Goal: Transaction & Acquisition: Book appointment/travel/reservation

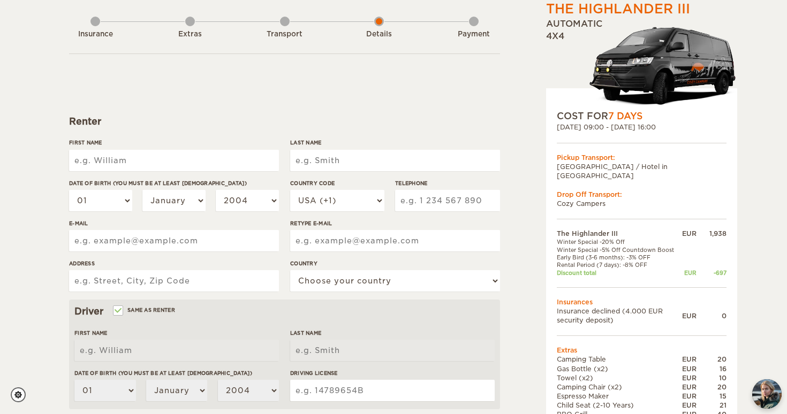
scroll to position [52, 0]
click at [164, 153] on input "First Name" at bounding box center [174, 159] width 210 height 21
type input "[PERSON_NAME]"
type input "Djian"
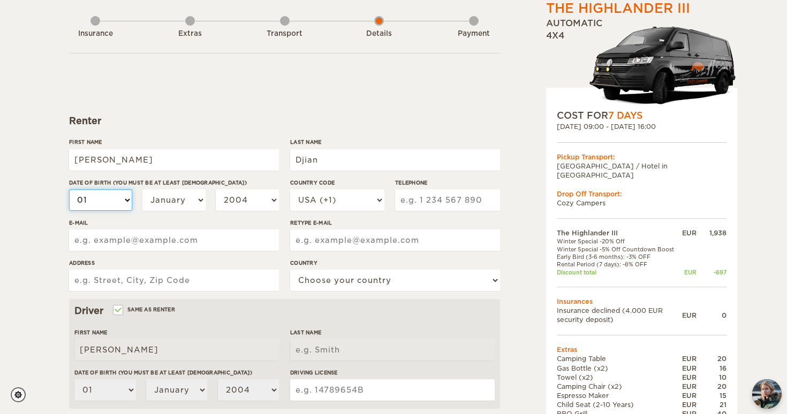
type input "Djian"
click at [89, 202] on select "01 02 03 04 05 06 07 08 09 10 11 12 13 14 15 16 17 18 19 20 21 22 23 24 25 26 2…" at bounding box center [100, 199] width 63 height 21
select select "27"
click at [189, 196] on select "January February March April May June July August September October November De…" at bounding box center [173, 199] width 63 height 21
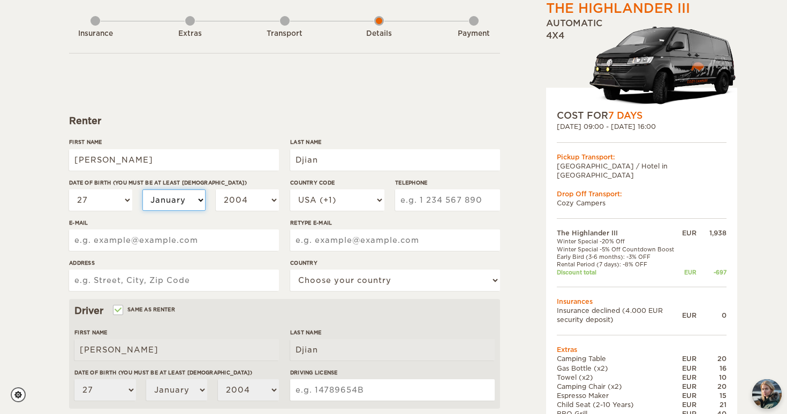
select select "10"
click at [272, 197] on select "2004 2003 2002 2001 2000 1999 1998 1997 1996 1995 1994 1993 1992 1991 1990 1989…" at bounding box center [247, 199] width 63 height 21
select select "1994"
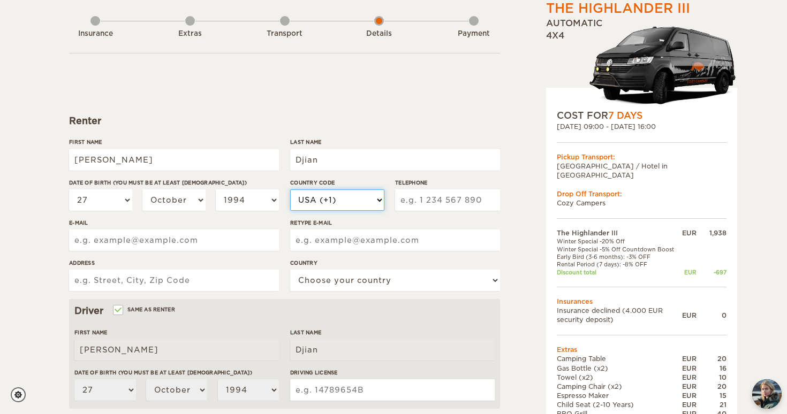
click at [334, 203] on select "USA (+1) UK (+44) Germany (+49) Algeria (+213) Andorra (+376) Angola (+244) Ang…" at bounding box center [337, 199] width 94 height 21
select select "33"
click at [439, 205] on input "Telephone" at bounding box center [447, 199] width 105 height 21
type input "628282806"
click at [300, 237] on input "Retype E-mail" at bounding box center [395, 240] width 210 height 21
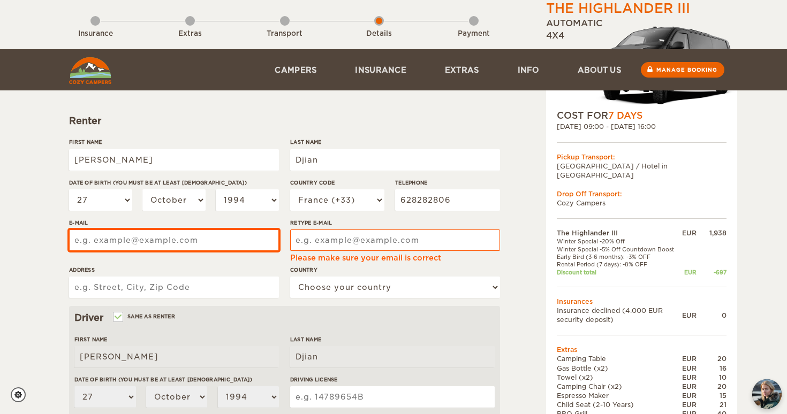
scroll to position [143, 0]
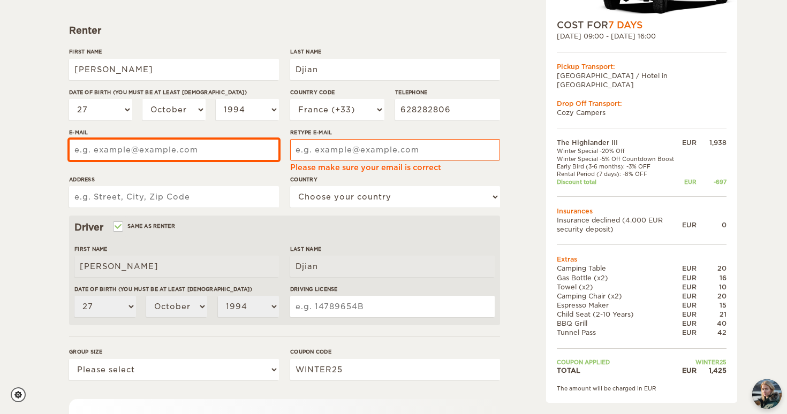
click at [242, 240] on form "Renter First Name David Last Name Djian Date of birth (You must be at least 20 …" at bounding box center [284, 248] width 431 height 570
drag, startPoint x: 199, startPoint y: 150, endPoint x: 0, endPoint y: 126, distance: 200.5
click at [0, 126] on div "The Highlander III Expand Collapse Total 1,425 EUR Automatic 4x4 COST FOR 7 Day…" at bounding box center [393, 208] width 787 height 703
type input "david.f.djian@gmail.com"
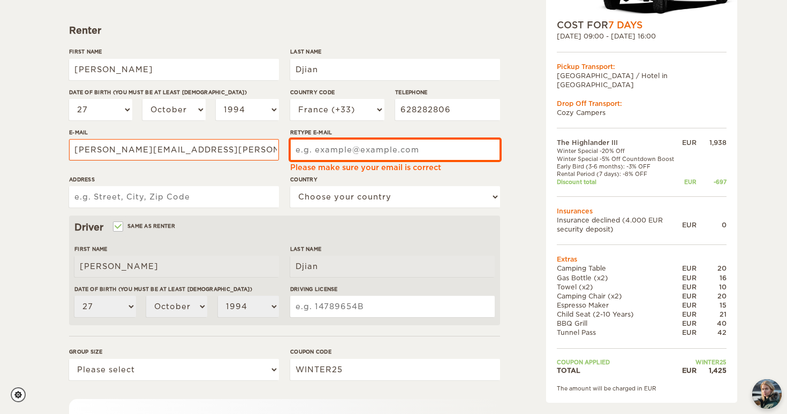
click at [357, 140] on input "Retype E-mail" at bounding box center [395, 149] width 210 height 21
paste input "david.f.djian@gmail.com"
type input "david.f.djian@gmail.com"
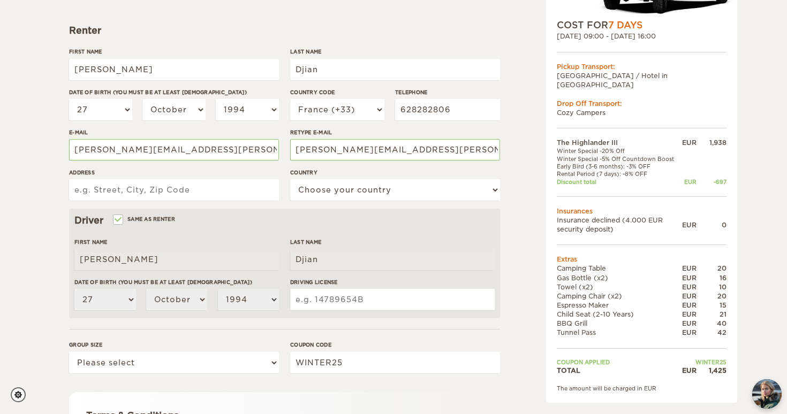
click at [173, 188] on input "Address" at bounding box center [174, 189] width 210 height 21
type input "7 Bis rue mérimée"
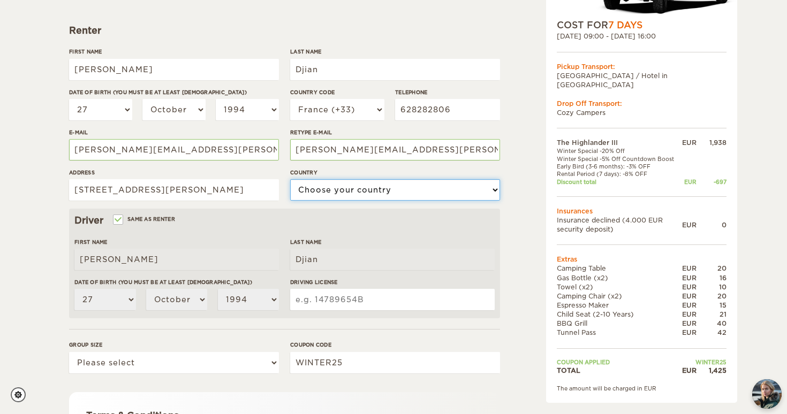
click at [366, 188] on select "Choose your country United States United Kingdom Germany Afghanistan Albania Al…" at bounding box center [395, 189] width 210 height 21
select select "71"
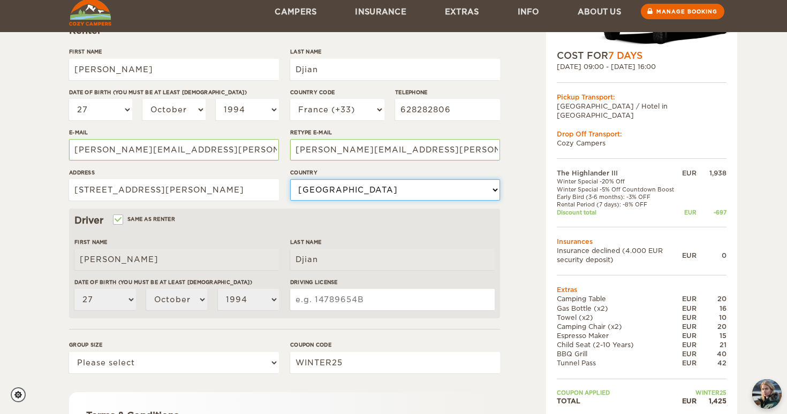
scroll to position [236, 0]
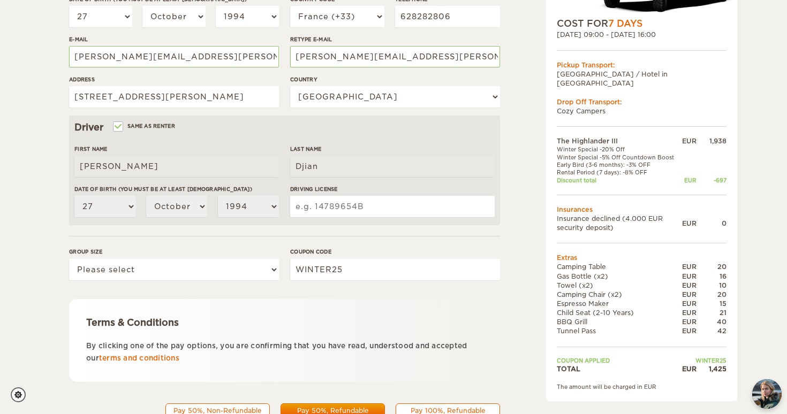
click at [309, 189] on label"] "Driving License" at bounding box center [392, 189] width 204 height 8
click at [309, 196] on input "Driving License" at bounding box center [392, 206] width 204 height 21
click at [309, 201] on input "Driving License" at bounding box center [392, 206] width 204 height 21
type input "19AU00786"
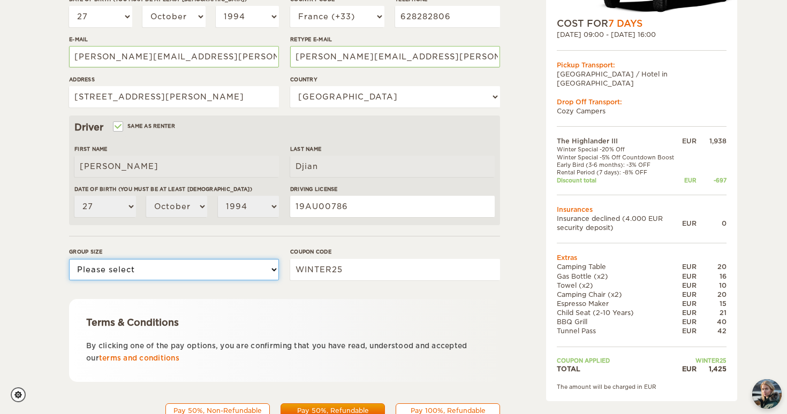
click at [191, 273] on select "Please select 1 2 3" at bounding box center [174, 269] width 210 height 21
select select "3"
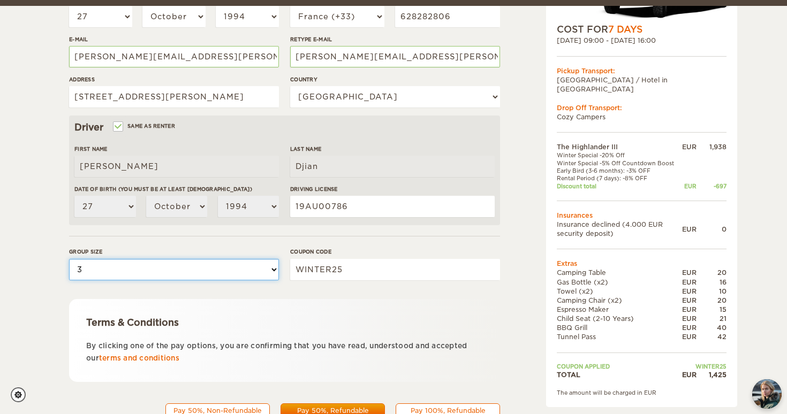
scroll to position [282, 0]
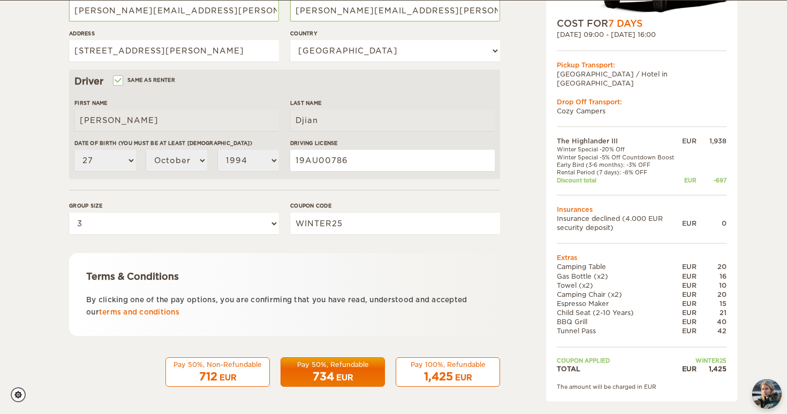
click at [454, 367] on div "Pay 100%, Refundable" at bounding box center [447, 364] width 90 height 9
click at [446, 369] on div "1,425 EUR" at bounding box center [447, 377] width 90 height 16
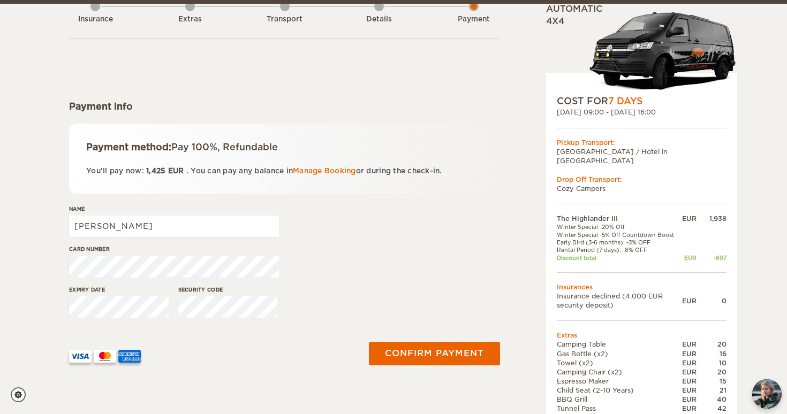
scroll to position [100, 0]
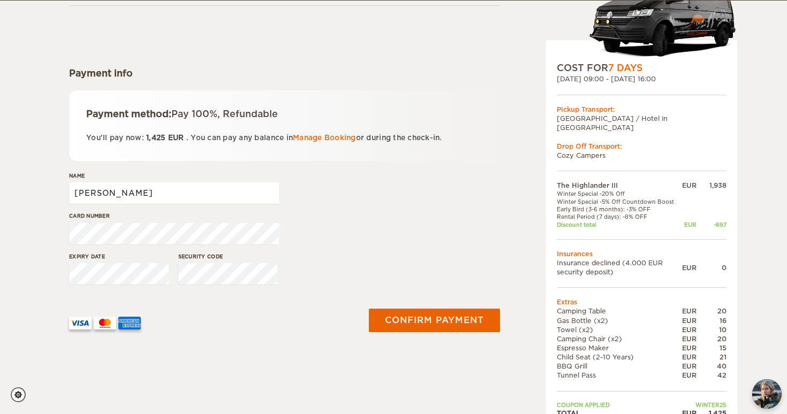
click at [201, 195] on input "[PERSON_NAME]" at bounding box center [174, 192] width 210 height 21
click at [169, 195] on input "[PERSON_NAME]" at bounding box center [174, 192] width 210 height 21
type input "[PERSON_NAME]"
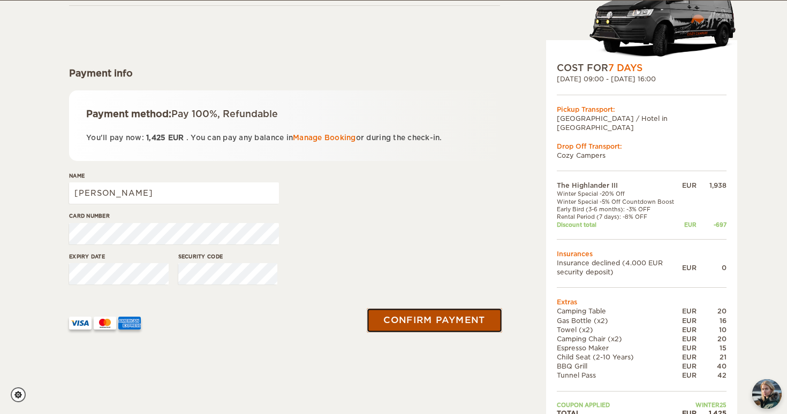
click at [453, 317] on button "Confirm payment" at bounding box center [434, 320] width 135 height 24
